Goal: Transaction & Acquisition: Purchase product/service

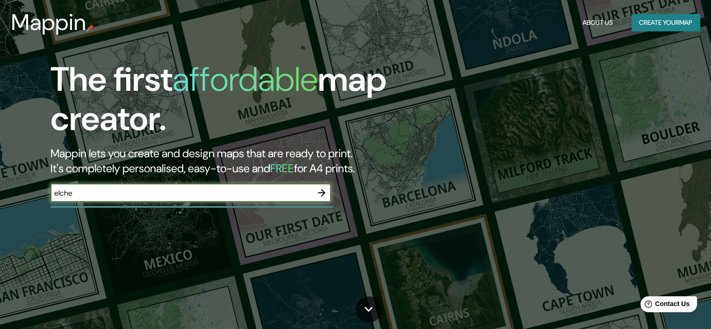
type input "elche"
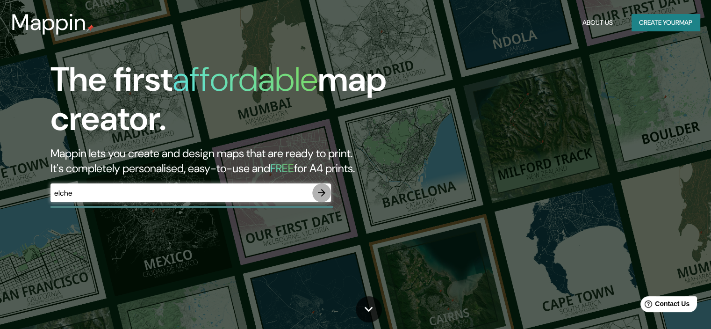
click at [320, 194] on icon "button" at bounding box center [321, 192] width 11 height 11
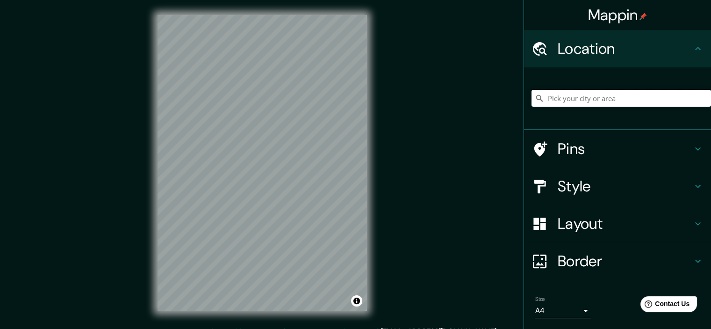
click at [572, 98] on input "Pick your city or area" at bounding box center [620, 98] width 179 height 17
click at [542, 100] on input "[GEOGRAPHIC_DATA], provincia de [GEOGRAPHIC_DATA], [GEOGRAPHIC_DATA]" at bounding box center [620, 98] width 179 height 17
click at [549, 97] on input "[GEOGRAPHIC_DATA], provincia de [GEOGRAPHIC_DATA], [GEOGRAPHIC_DATA]" at bounding box center [620, 98] width 179 height 17
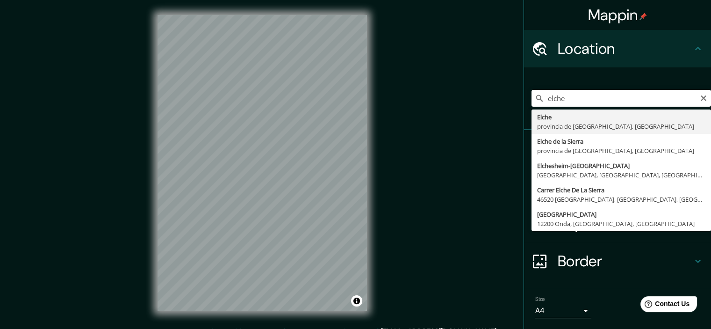
type input "[GEOGRAPHIC_DATA], provincia de [GEOGRAPHIC_DATA], [GEOGRAPHIC_DATA]"
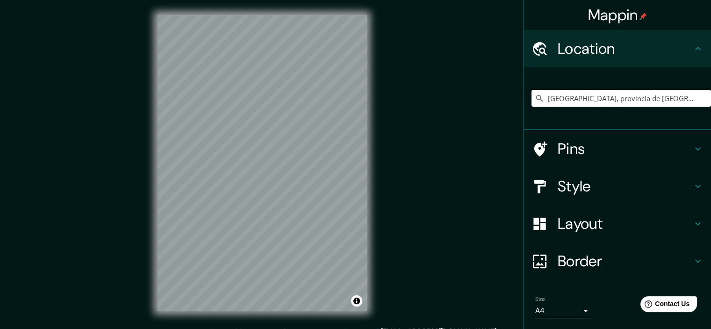
click at [561, 307] on body "Mappin Location [GEOGRAPHIC_DATA], provincia de [GEOGRAPHIC_DATA], [GEOGRAPHIC_…" at bounding box center [355, 164] width 711 height 329
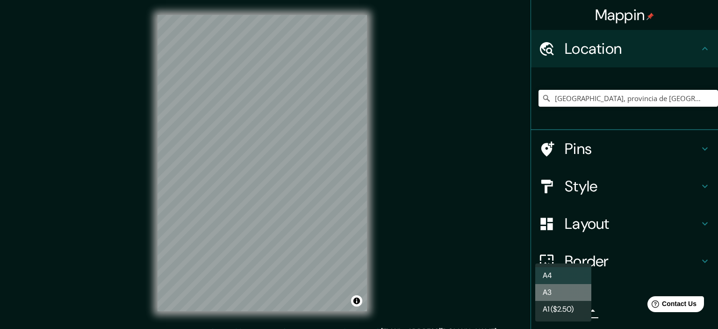
click at [563, 291] on li "A3" at bounding box center [563, 292] width 56 height 17
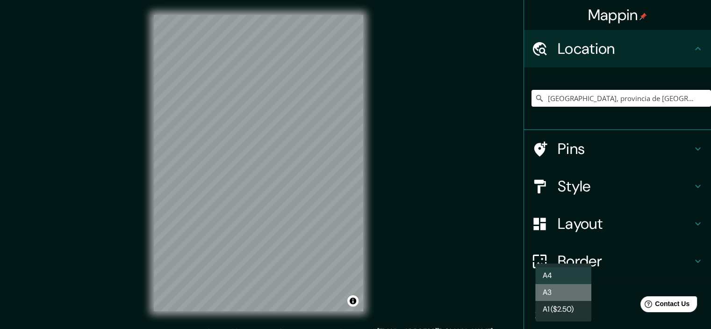
type input "a4"
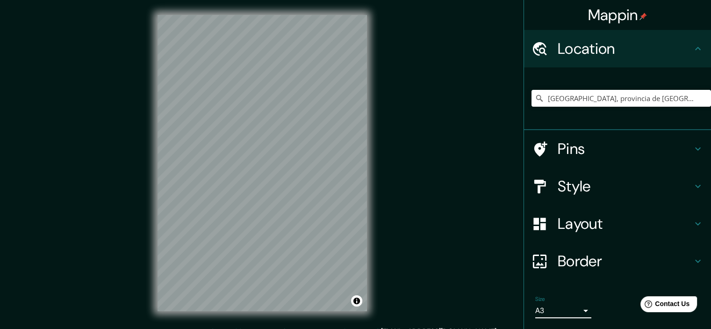
click at [651, 254] on h4 "Border" at bounding box center [625, 260] width 135 height 19
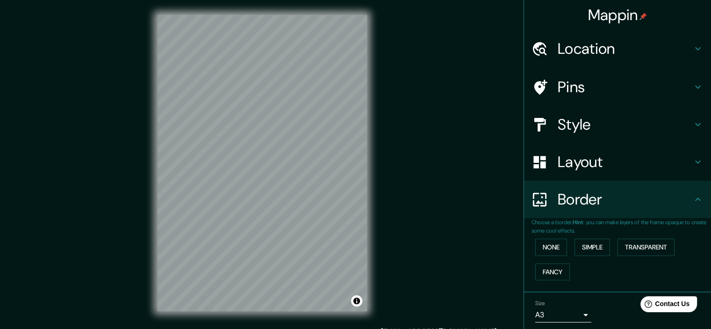
click at [638, 198] on h4 "Border" at bounding box center [625, 199] width 135 height 19
click at [629, 161] on h4 "Layout" at bounding box center [625, 161] width 135 height 19
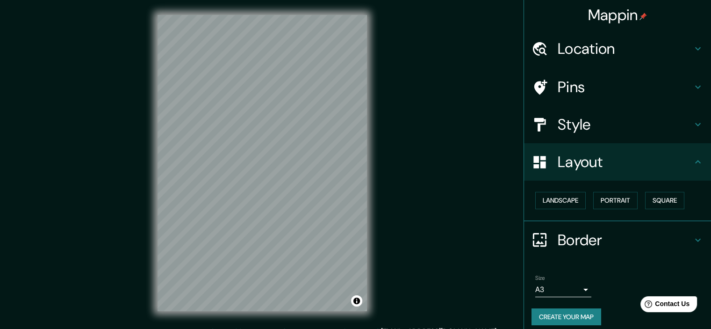
click at [617, 119] on h4 "Style" at bounding box center [625, 124] width 135 height 19
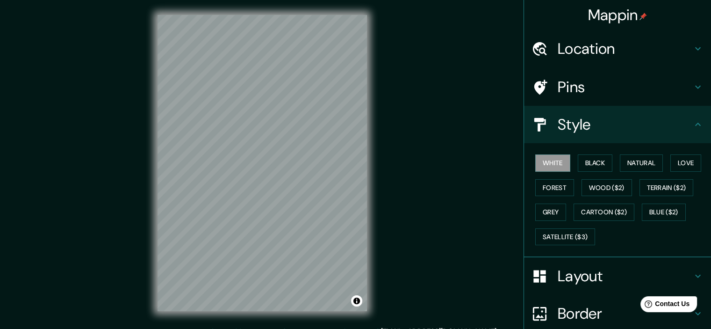
click at [606, 84] on h4 "Pins" at bounding box center [625, 87] width 135 height 19
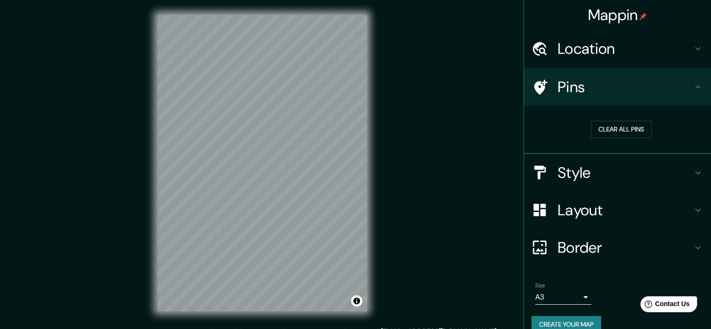
click at [609, 53] on h4 "Location" at bounding box center [625, 48] width 135 height 19
